Goal: Task Accomplishment & Management: Manage account settings

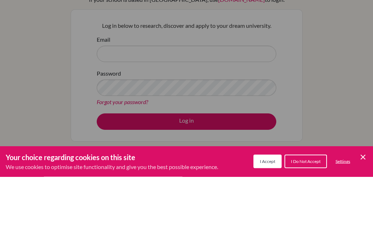
scroll to position [58, 0]
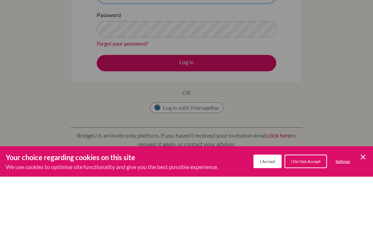
type input "[EMAIL_ADDRESS][DOMAIN_NAME]"
click at [186, 121] on button "Log in" at bounding box center [186, 121] width 179 height 16
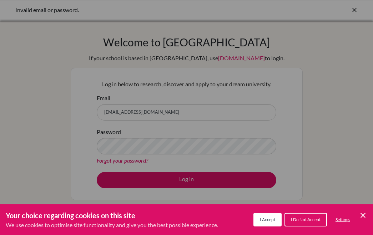
click at [363, 213] on icon "Cookie Control Close Icon" at bounding box center [362, 215] width 9 height 9
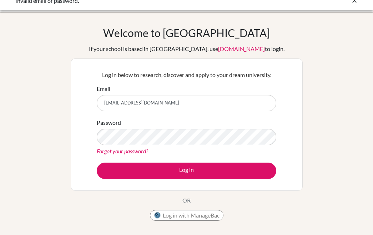
scroll to position [10, 0]
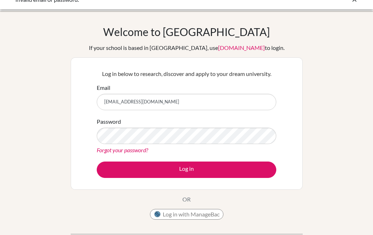
click at [205, 214] on button "Log in with ManageBac" at bounding box center [186, 214] width 73 height 11
click at [204, 218] on button "Log in with ManageBac" at bounding box center [186, 214] width 73 height 11
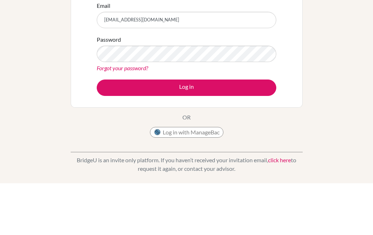
scroll to position [92, 0]
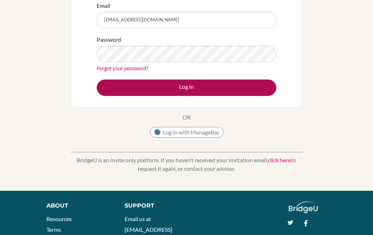
click at [243, 87] on button "Log in" at bounding box center [186, 88] width 179 height 16
